Goal: Consume media (video, audio)

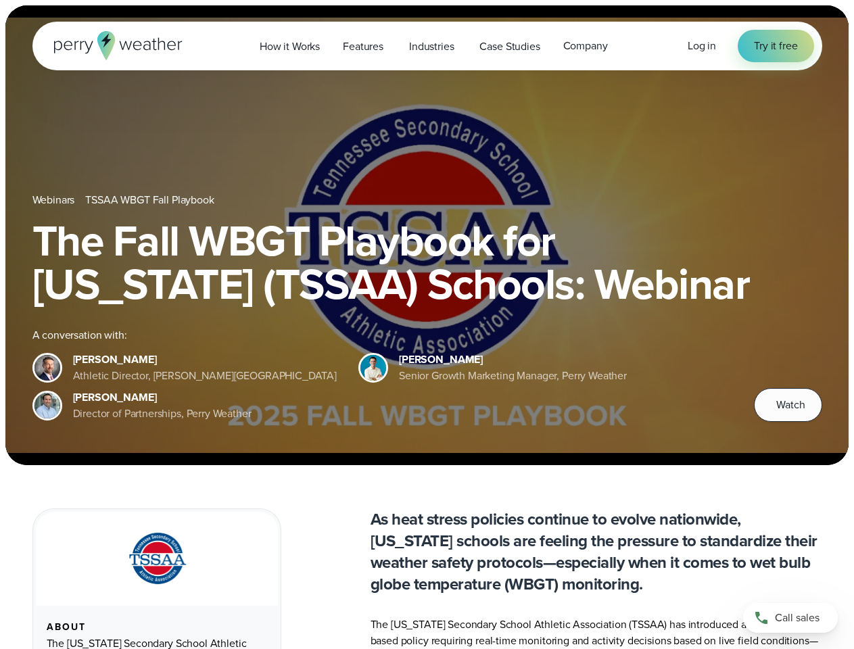
click at [427, 325] on div "The Fall WBGT Playbook for [US_STATE] (TSSAA) Schools: Webinar A conversation w…" at bounding box center [427, 320] width 790 height 203
click at [427, 46] on span "Industries" at bounding box center [431, 47] width 45 height 16
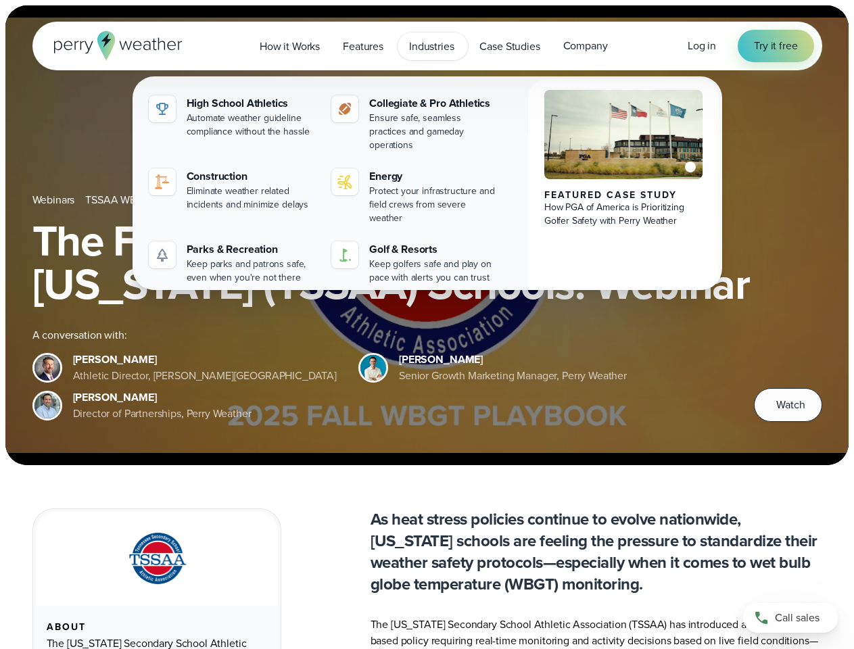
click at [427, 235] on h1 "The Fall WBGT Playbook for [US_STATE] (TSSAA) Schools: Webinar" at bounding box center [427, 262] width 790 height 87
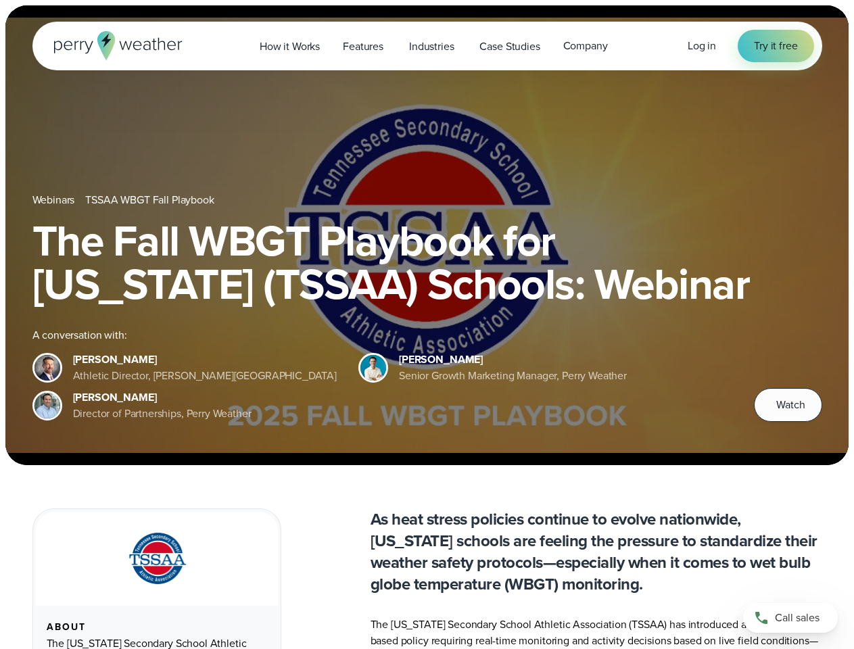
click at [151, 200] on link "TSSAA WBGT Fall Playbook" at bounding box center [149, 200] width 129 height 16
click at [788, 405] on span "Watch" at bounding box center [791, 405] width 28 height 16
